Goal: Transaction & Acquisition: Purchase product/service

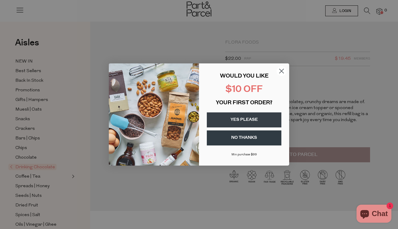
click at [282, 71] on icon "Close dialog" at bounding box center [282, 71] width 4 height 4
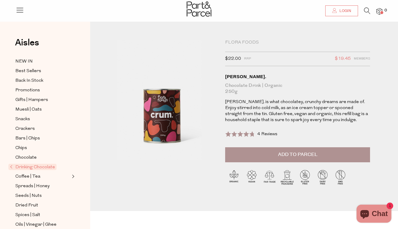
click at [343, 12] on span "Login" at bounding box center [344, 10] width 13 height 5
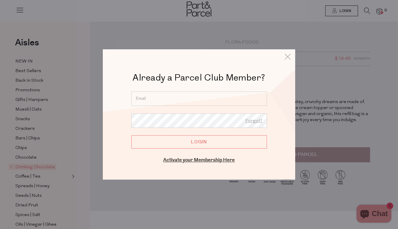
type input "liz.kirb@gmail.com"
click at [199, 142] on input "Login" at bounding box center [199, 141] width 136 height 13
click at [192, 142] on input "Login" at bounding box center [199, 141] width 136 height 13
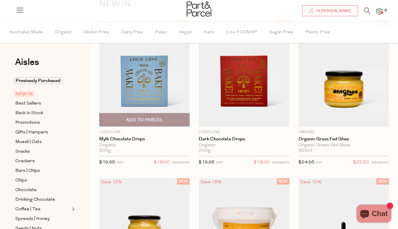
click at [165, 118] on span "Add To Parcel" at bounding box center [144, 119] width 87 height 13
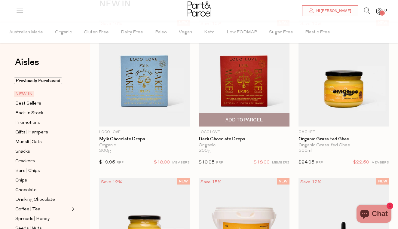
click at [254, 118] on span "Add To Parcel" at bounding box center [244, 120] width 37 height 6
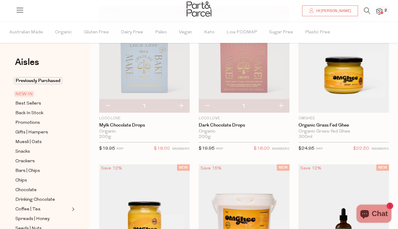
scroll to position [65, 0]
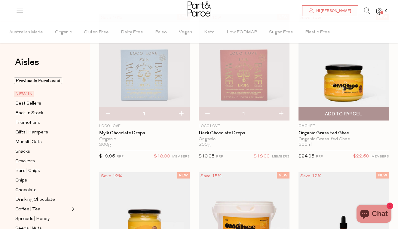
click at [342, 112] on span "Add To Parcel" at bounding box center [343, 114] width 37 height 6
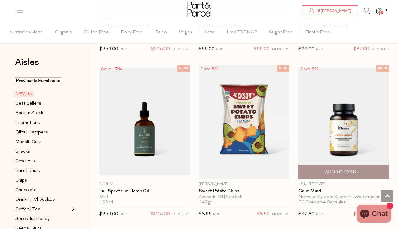
scroll to position [648, 0]
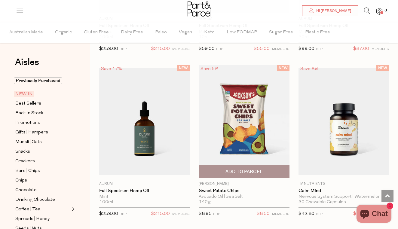
click at [243, 172] on span "Add To Parcel" at bounding box center [244, 172] width 37 height 6
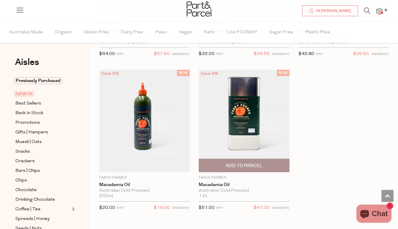
scroll to position [969, 0]
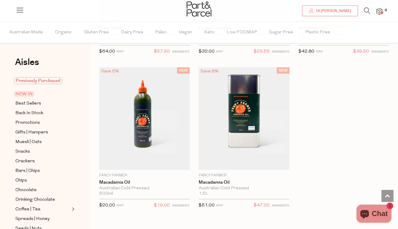
click at [38, 82] on span "Previously Purchased" at bounding box center [38, 80] width 48 height 7
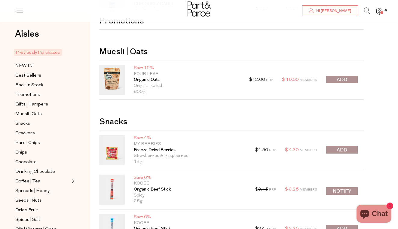
scroll to position [70, 0]
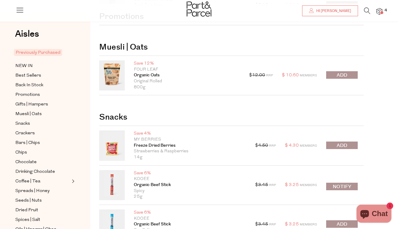
click at [338, 143] on span "submit" at bounding box center [342, 145] width 11 height 7
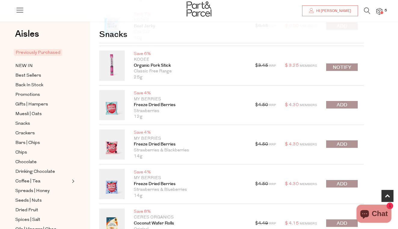
scroll to position [331, 0]
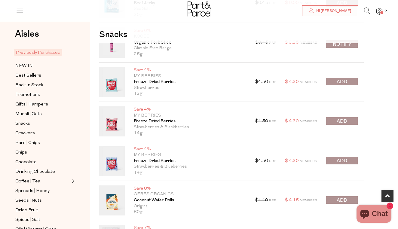
click at [344, 81] on span "submit" at bounding box center [342, 82] width 11 height 7
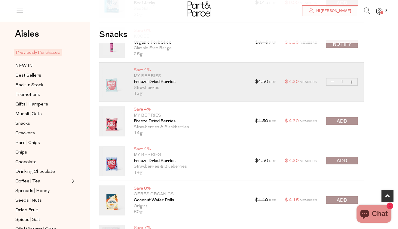
click at [341, 124] on span "submit" at bounding box center [342, 121] width 11 height 7
click at [337, 157] on div at bounding box center [342, 161] width 32 height 8
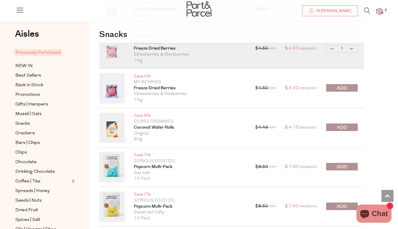
scroll to position [402, 0]
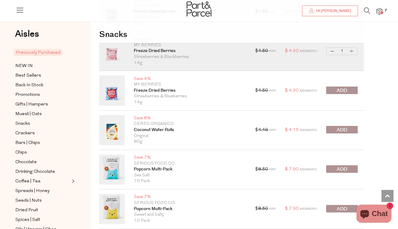
click at [339, 89] on span "submit" at bounding box center [342, 90] width 11 height 7
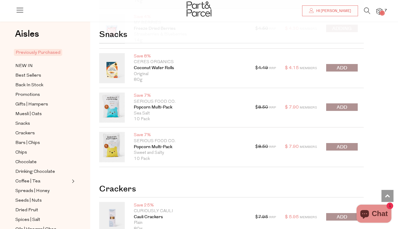
scroll to position [468, 0]
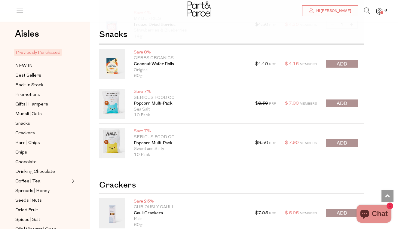
click at [343, 141] on span "submit" at bounding box center [342, 143] width 11 height 7
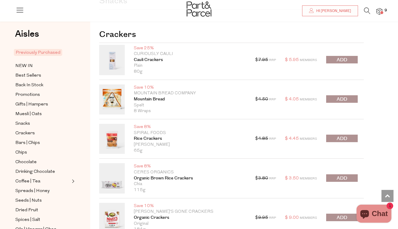
scroll to position [627, 0]
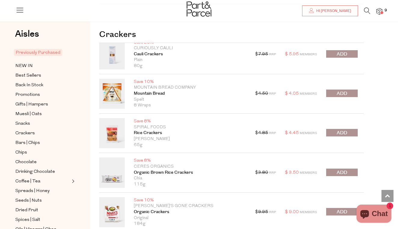
click at [341, 131] on span "submit" at bounding box center [342, 133] width 11 height 7
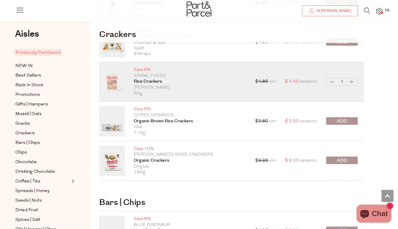
scroll to position [708, 0]
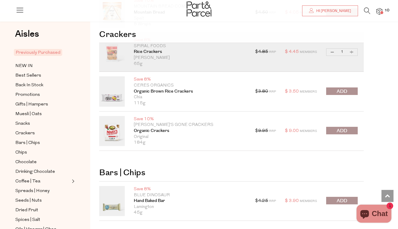
click at [339, 132] on span "submit" at bounding box center [342, 131] width 11 height 7
click at [340, 92] on div at bounding box center [342, 92] width 32 height 8
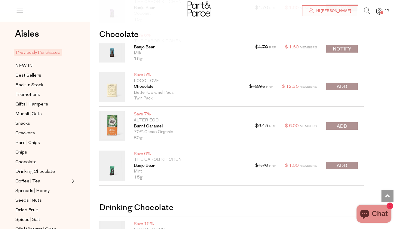
scroll to position [1012, 0]
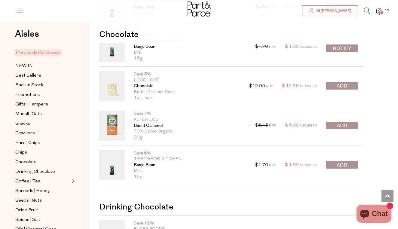
click at [342, 123] on span "submit" at bounding box center [342, 125] width 11 height 7
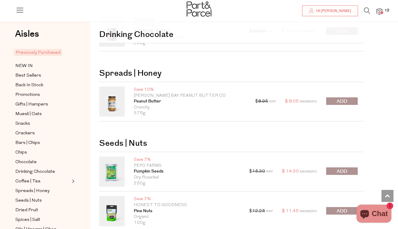
scroll to position [1216, 0]
click at [346, 98] on span "submit" at bounding box center [342, 101] width 11 height 7
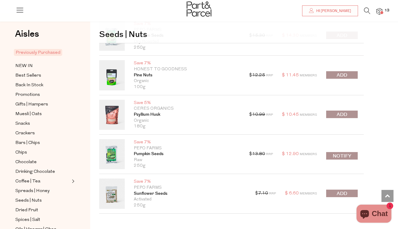
scroll to position [1352, 0]
click at [339, 77] on div "$ 12.25 RRP $ 11.45 Members Decrease Pine Nuts 1 Increase Pine Nuts Only 18 Ava…" at bounding box center [303, 75] width 109 height 30
click at [338, 73] on span "submit" at bounding box center [342, 75] width 11 height 7
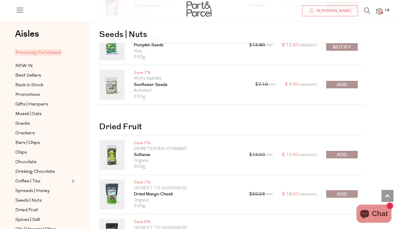
scroll to position [1483, 0]
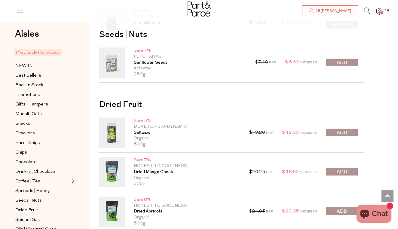
click at [337, 61] on span "submit" at bounding box center [342, 62] width 11 height 7
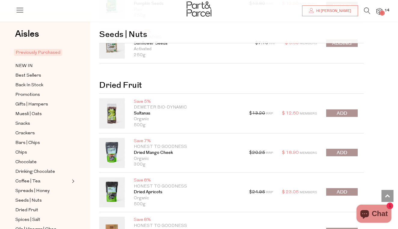
scroll to position [1536, 0]
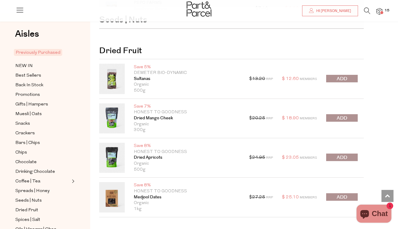
click at [337, 75] on span "submit" at bounding box center [342, 78] width 11 height 7
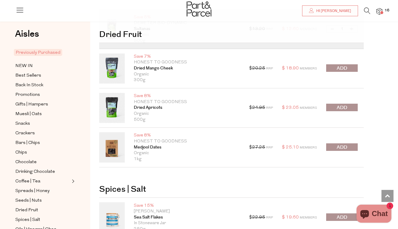
scroll to position [1588, 0]
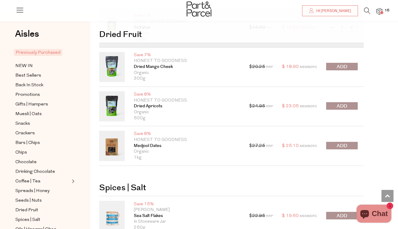
click at [343, 104] on span "submit" at bounding box center [342, 106] width 11 height 7
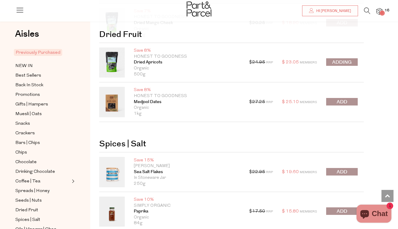
scroll to position [1638, 0]
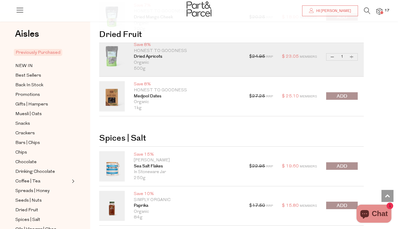
click at [341, 95] on span "submit" at bounding box center [342, 96] width 11 height 7
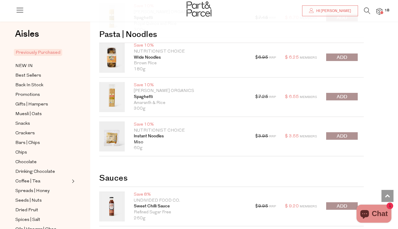
scroll to position [2485, 0]
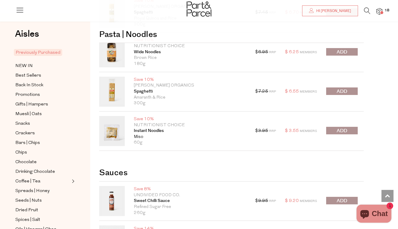
click at [342, 128] on span "submit" at bounding box center [342, 131] width 11 height 7
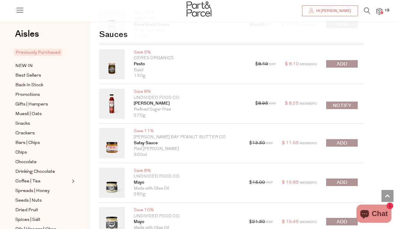
scroll to position [2702, 0]
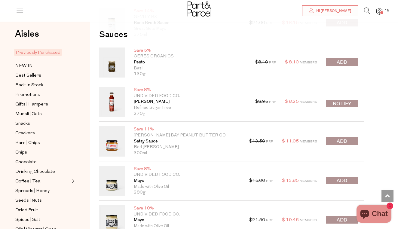
click at [337, 177] on span "submit" at bounding box center [342, 180] width 11 height 7
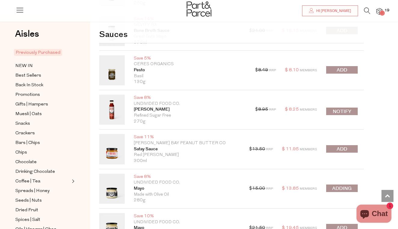
scroll to position [2692, 0]
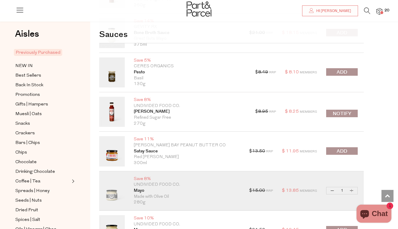
click at [345, 69] on span "submit" at bounding box center [342, 72] width 11 height 7
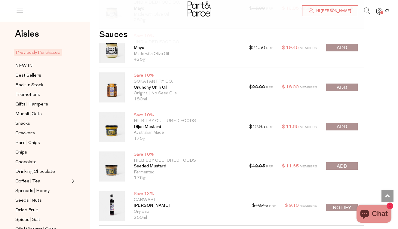
scroll to position [2878, 0]
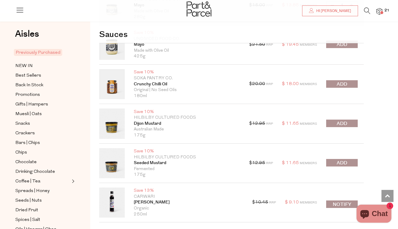
click at [339, 83] on span "submit" at bounding box center [342, 84] width 11 height 7
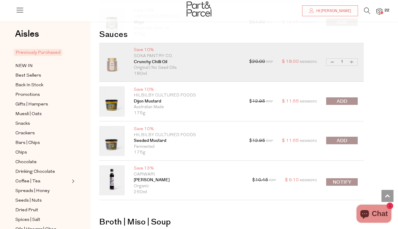
scroll to position [2906, 0]
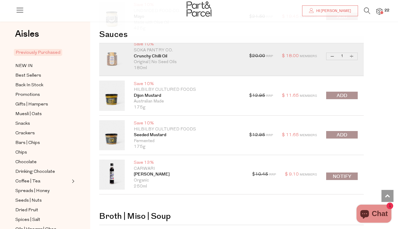
click at [341, 93] on span "submit" at bounding box center [342, 95] width 11 height 7
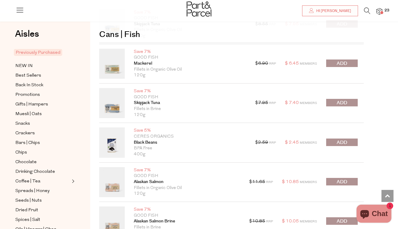
scroll to position [3211, 0]
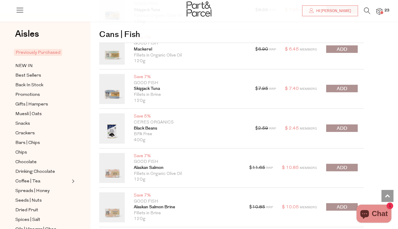
click at [335, 125] on button "submit" at bounding box center [342, 129] width 32 height 8
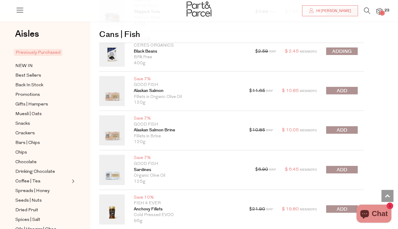
scroll to position [3289, 0]
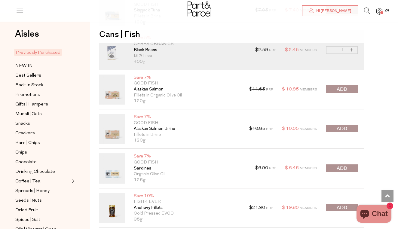
click at [340, 87] on span "submit" at bounding box center [342, 89] width 11 height 7
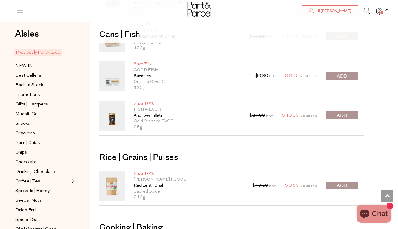
scroll to position [3382, 0]
click at [335, 73] on button "submit" at bounding box center [342, 76] width 32 height 8
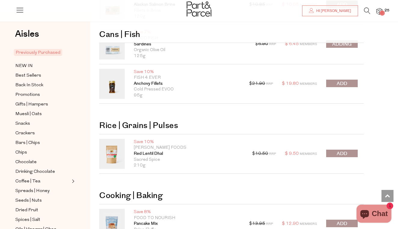
scroll to position [3419, 0]
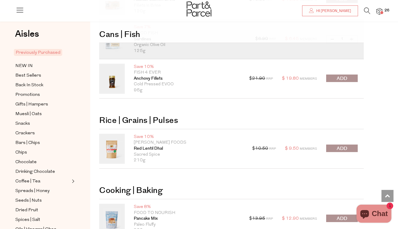
click at [338, 76] on span "submit" at bounding box center [342, 78] width 11 height 7
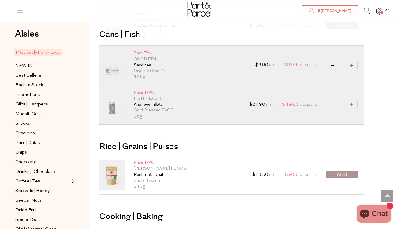
scroll to position [3389, 0]
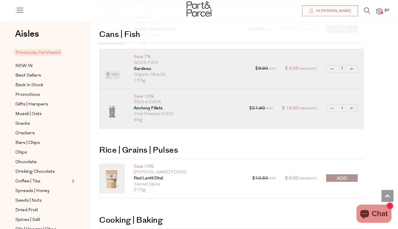
click at [332, 105] on button "Decrease Anchovy Fillets" at bounding box center [332, 108] width 7 height 7
type input "0"
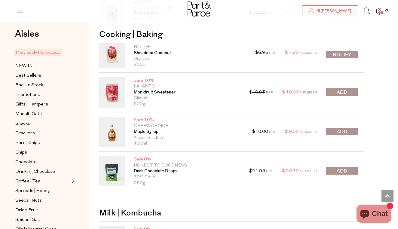
scroll to position [3625, 0]
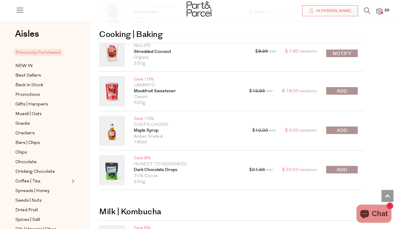
click at [339, 128] on span "submit" at bounding box center [342, 130] width 11 height 7
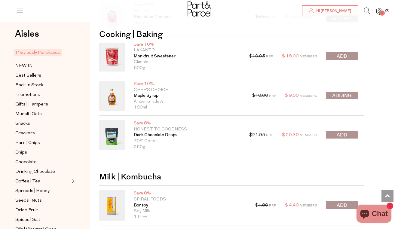
click at [340, 131] on div at bounding box center [342, 135] width 32 height 8
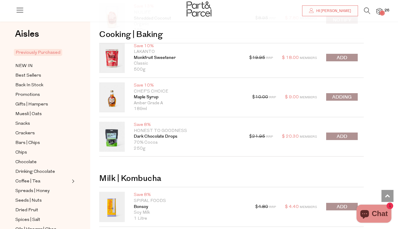
scroll to position [3659, 0]
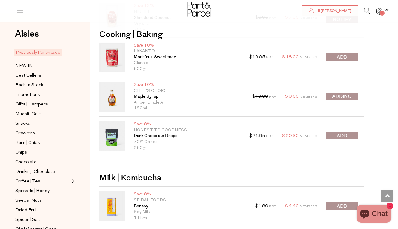
click at [340, 132] on div at bounding box center [342, 136] width 32 height 8
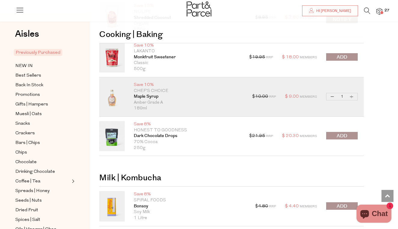
click at [341, 133] on span "submit" at bounding box center [342, 136] width 11 height 7
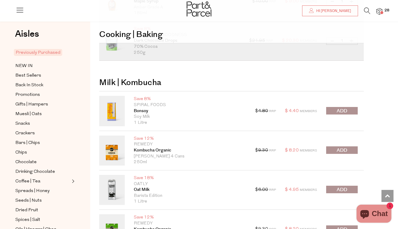
scroll to position [3755, 0]
click at [344, 107] on span "submit" at bounding box center [342, 110] width 11 height 7
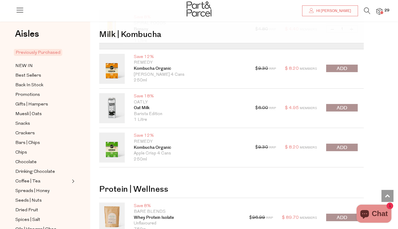
scroll to position [3838, 0]
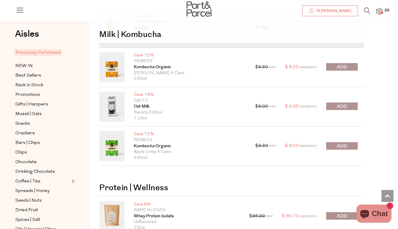
click at [348, 103] on button "submit" at bounding box center [342, 107] width 32 height 8
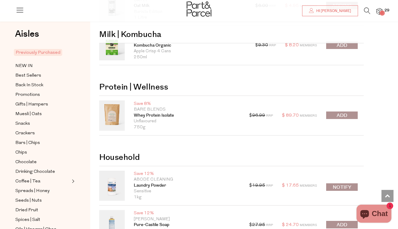
scroll to position [3943, 0]
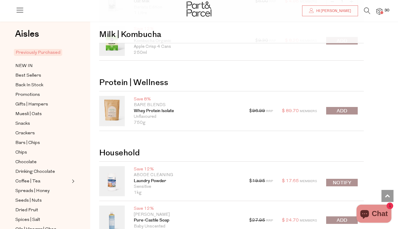
click at [341, 108] on span "submit" at bounding box center [342, 111] width 11 height 7
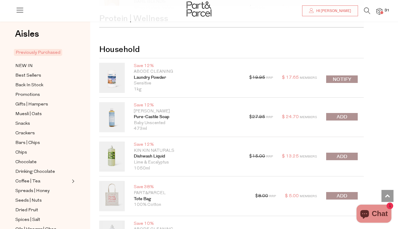
scroll to position [4047, 0]
click at [339, 75] on button "Notify" at bounding box center [342, 79] width 32 height 8
type input "Notify when available"
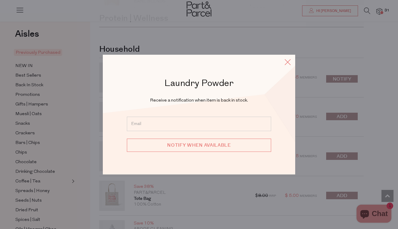
click at [285, 62] on icon at bounding box center [287, 62] width 9 height 9
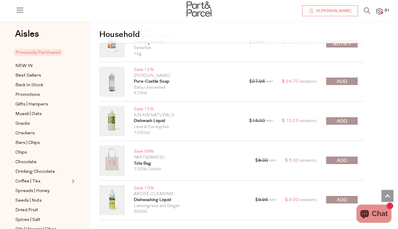
scroll to position [4098, 0]
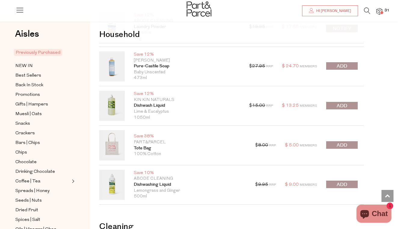
click at [341, 103] on span "submit" at bounding box center [342, 106] width 11 height 7
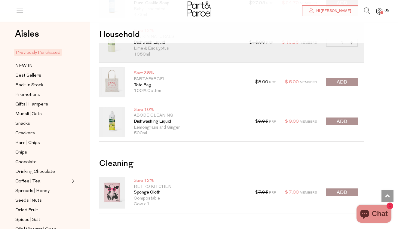
scroll to position [4164, 0]
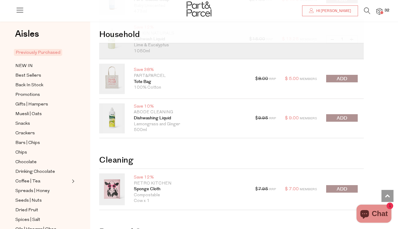
click at [340, 115] on span "submit" at bounding box center [342, 118] width 11 height 7
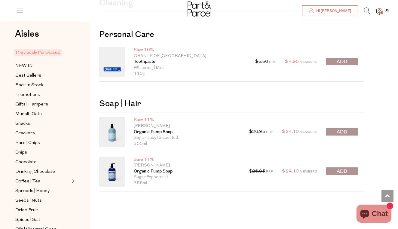
scroll to position [4372, 0]
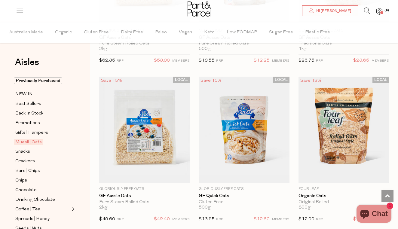
scroll to position [2435, 0]
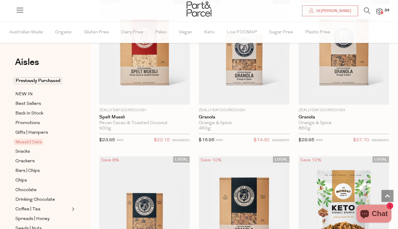
scroll to position [1661, 0]
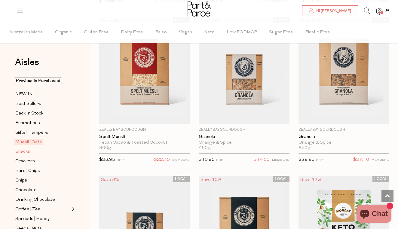
click at [28, 153] on span "Snacks" at bounding box center [22, 151] width 15 height 7
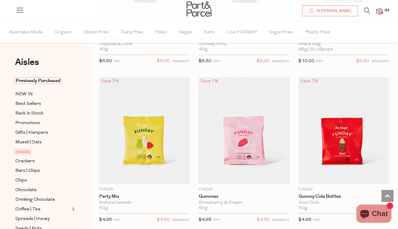
scroll to position [787, 0]
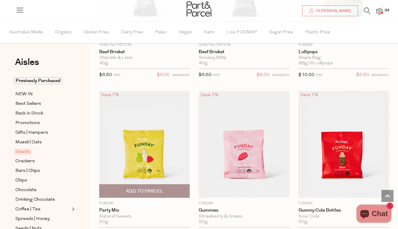
click at [169, 189] on span "Add To Parcel" at bounding box center [144, 191] width 87 height 13
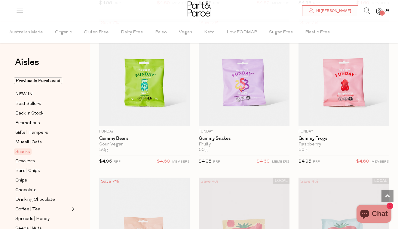
scroll to position [1021, 0]
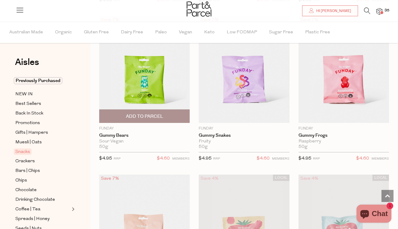
click at [165, 116] on span "Add To Parcel" at bounding box center [144, 116] width 87 height 13
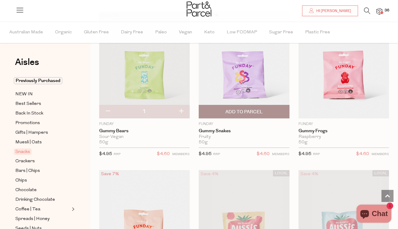
click at [251, 111] on span "Add To Parcel" at bounding box center [244, 112] width 37 height 6
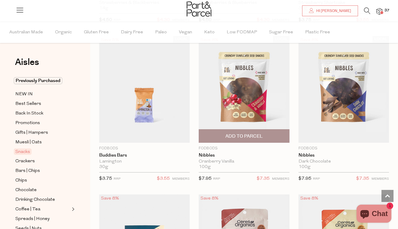
scroll to position [1473, 0]
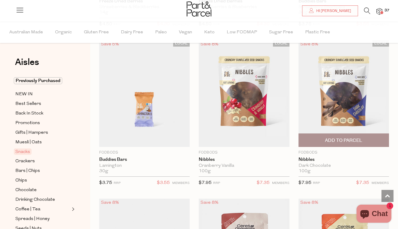
click at [343, 110] on img at bounding box center [344, 93] width 91 height 107
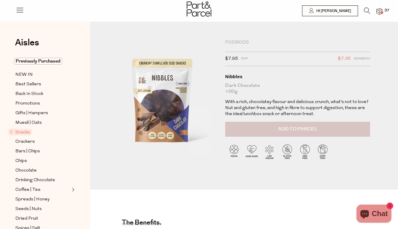
click at [294, 132] on button "Add to Parcel" at bounding box center [297, 129] width 145 height 15
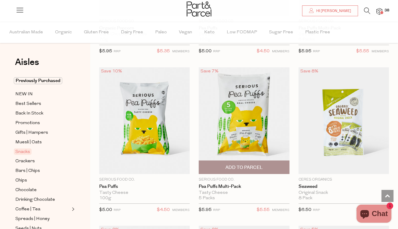
scroll to position [2716, 0]
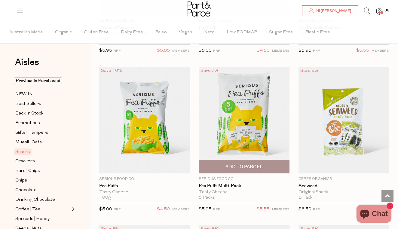
click at [237, 164] on span "Add To Parcel" at bounding box center [244, 167] width 37 height 6
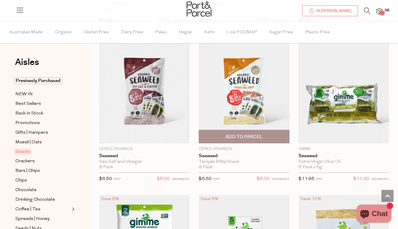
scroll to position [2912, 0]
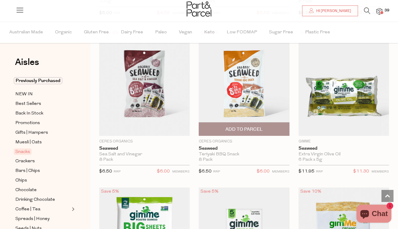
click at [239, 126] on span "Add To Parcel" at bounding box center [244, 129] width 37 height 6
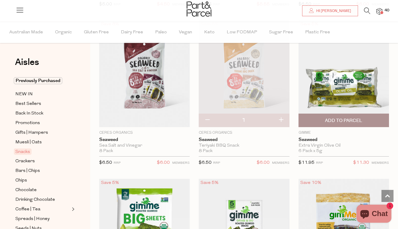
scroll to position [2893, 0]
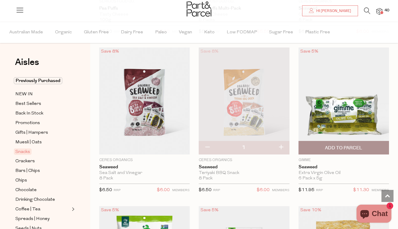
click at [325, 145] on span "Add To Parcel" at bounding box center [343, 148] width 37 height 6
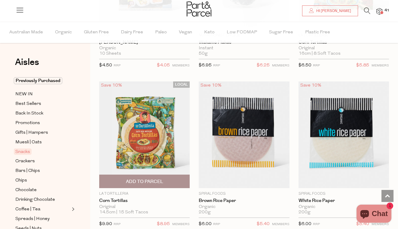
scroll to position [3403, 0]
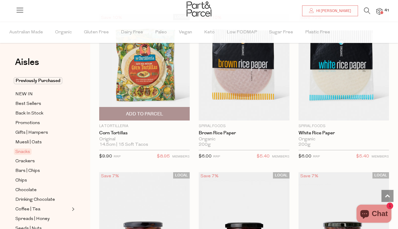
click at [164, 107] on span "Add To Parcel" at bounding box center [144, 113] width 87 height 13
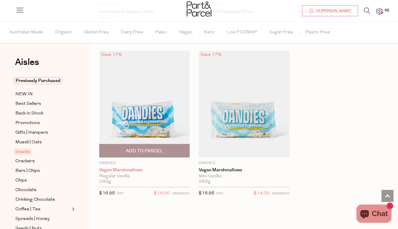
scroll to position [3692, 0]
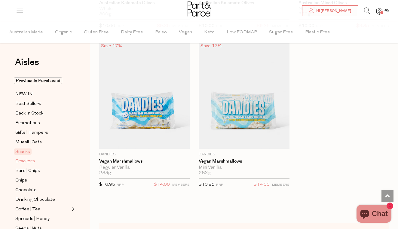
click at [34, 162] on span "Crackers" at bounding box center [25, 161] width 20 height 7
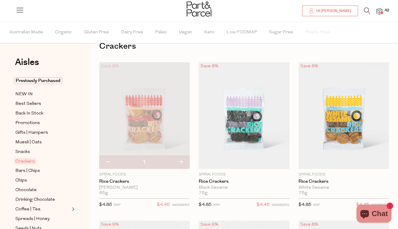
scroll to position [17, 0]
click at [183, 163] on button "button" at bounding box center [181, 162] width 17 height 13
type input "2"
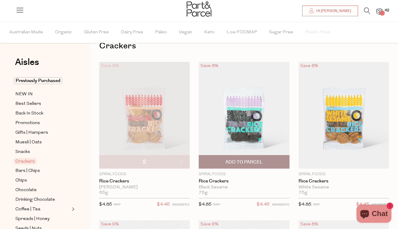
scroll to position [17, 0]
click at [271, 161] on span "Add To Parcel" at bounding box center [244, 161] width 87 height 13
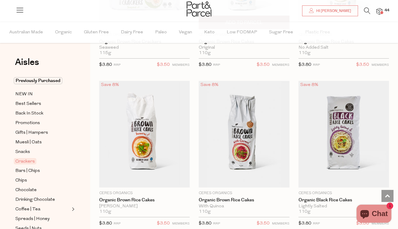
scroll to position [554, 0]
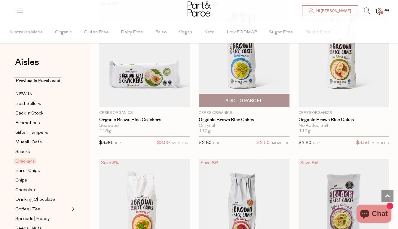
click at [260, 102] on span "Add To Parcel" at bounding box center [244, 101] width 37 height 6
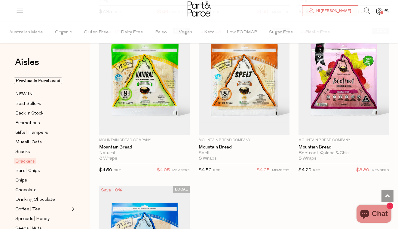
scroll to position [1783, 0]
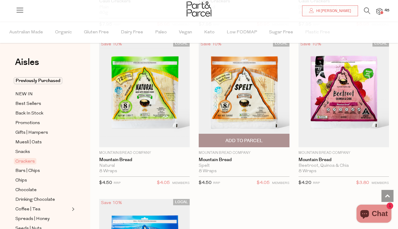
click at [247, 139] on span "Add To Parcel" at bounding box center [244, 141] width 37 height 6
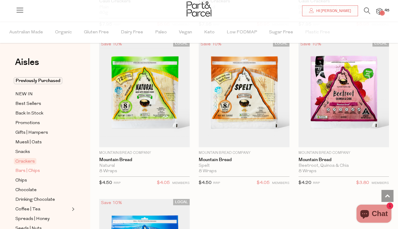
click at [32, 169] on span "Bars | Chips" at bounding box center [27, 171] width 25 height 7
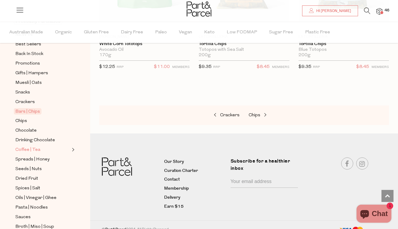
scroll to position [63, 0]
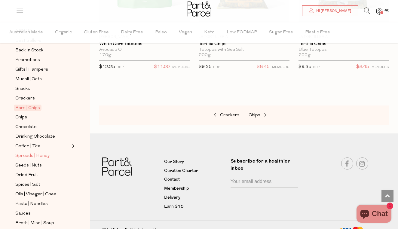
click at [32, 157] on span "Spreads | Honey" at bounding box center [32, 156] width 34 height 7
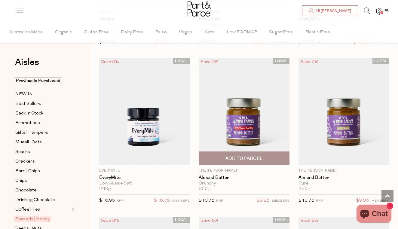
scroll to position [1458, 0]
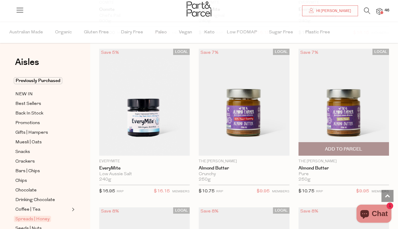
click at [321, 144] on span "Add To Parcel" at bounding box center [343, 149] width 87 height 13
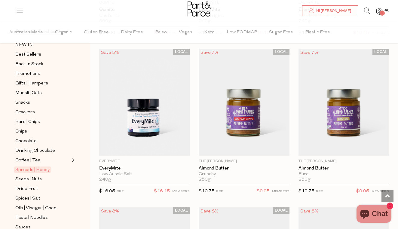
scroll to position [60, 0]
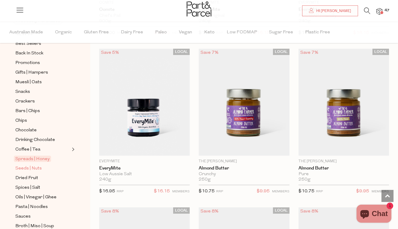
click at [36, 168] on span "Seeds | Nuts" at bounding box center [28, 168] width 26 height 7
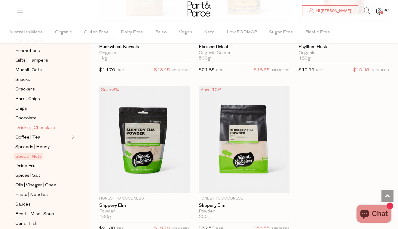
scroll to position [98, 0]
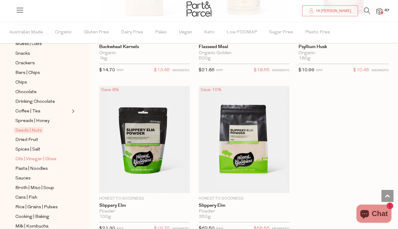
click at [39, 159] on span "Oils | Vinegar | Ghee" at bounding box center [35, 159] width 41 height 7
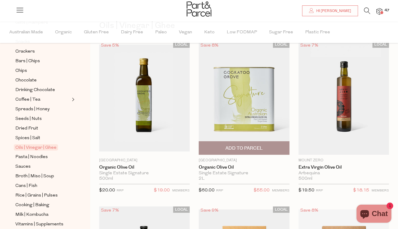
scroll to position [39, 0]
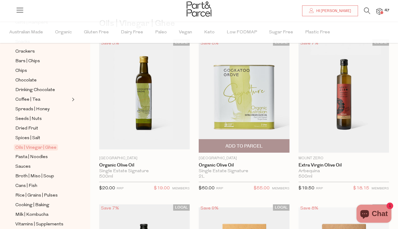
click at [250, 147] on span "Add To Parcel" at bounding box center [244, 146] width 37 height 6
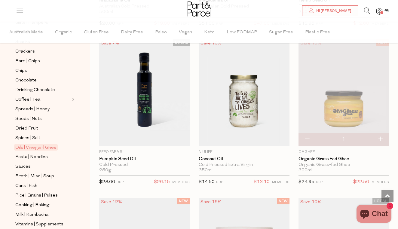
scroll to position [1004, 0]
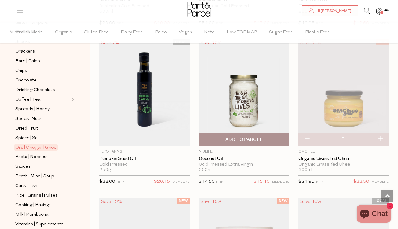
click at [247, 137] on span "Add To Parcel" at bounding box center [244, 140] width 37 height 6
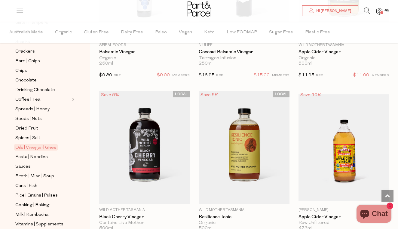
scroll to position [2402, 0]
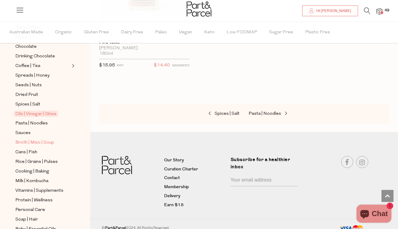
scroll to position [148, 0]
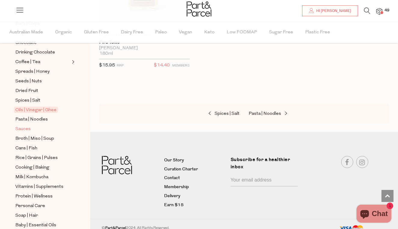
click at [26, 130] on span "Sauces" at bounding box center [22, 129] width 15 height 7
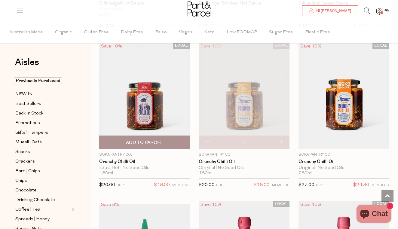
scroll to position [1307, 0]
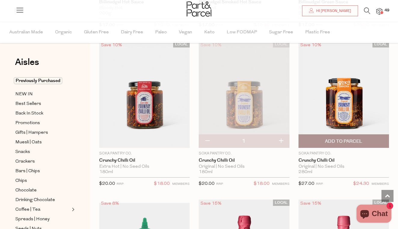
click at [346, 135] on span "Add To Parcel" at bounding box center [343, 141] width 87 height 13
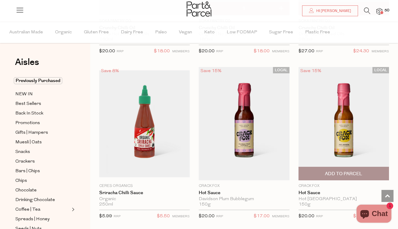
scroll to position [1469, 0]
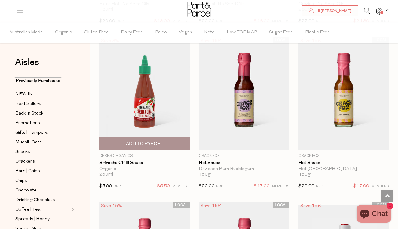
click at [149, 141] on span "Add To Parcel" at bounding box center [144, 144] width 37 height 6
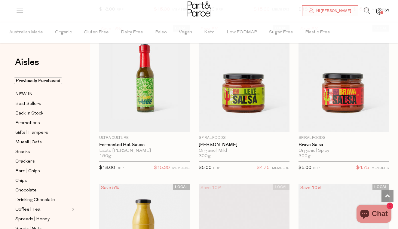
scroll to position [1935, 0]
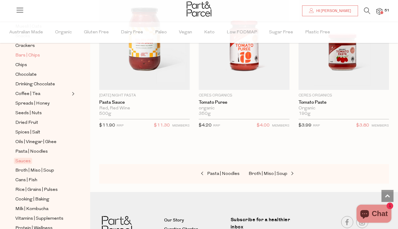
scroll to position [141, 0]
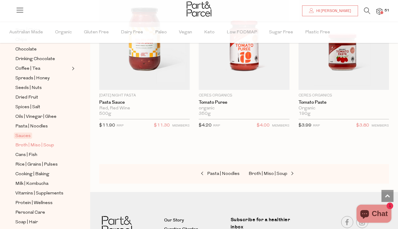
click at [46, 145] on span "Broth | Miso | Soup" at bounding box center [34, 145] width 39 height 7
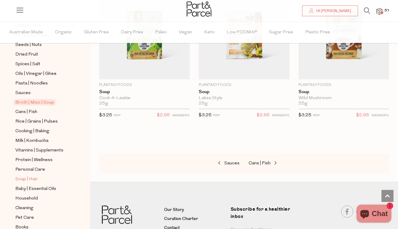
scroll to position [185, 0]
click at [36, 156] on span "Protein | Wellness" at bounding box center [33, 159] width 37 height 7
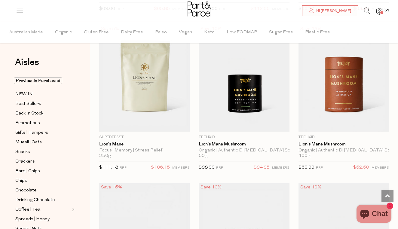
scroll to position [2047, 0]
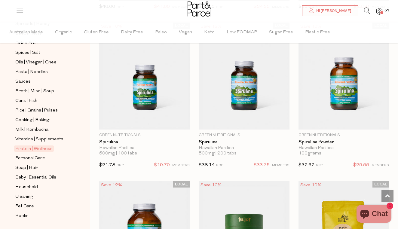
scroll to position [198, 0]
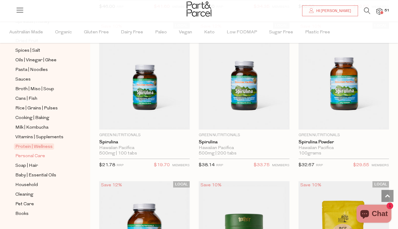
click at [31, 158] on span "Personal Care" at bounding box center [30, 156] width 30 height 7
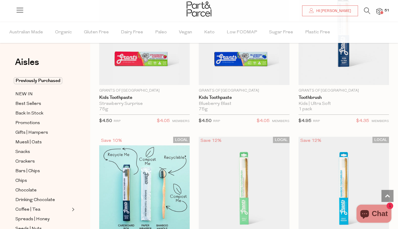
scroll to position [2197, 0]
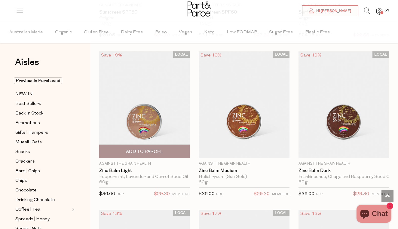
scroll to position [3536, 0]
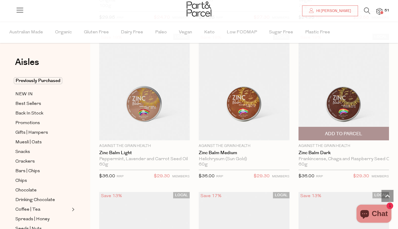
click at [340, 127] on span "Add To Parcel" at bounding box center [343, 133] width 87 height 13
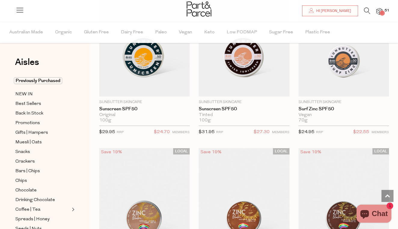
scroll to position [3414, 0]
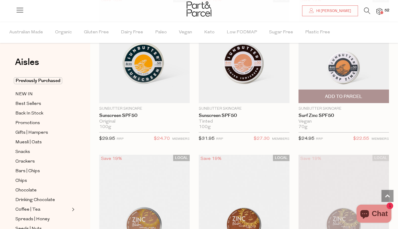
click at [339, 90] on span "Add To Parcel" at bounding box center [343, 96] width 87 height 13
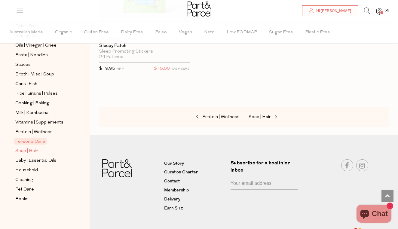
scroll to position [4918, 0]
click at [32, 151] on span "Soap | Hair" at bounding box center [26, 151] width 23 height 7
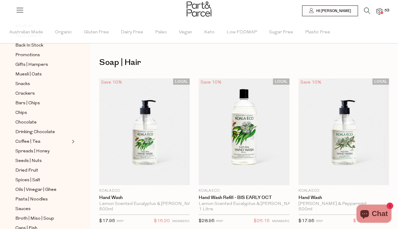
scroll to position [94, 0]
